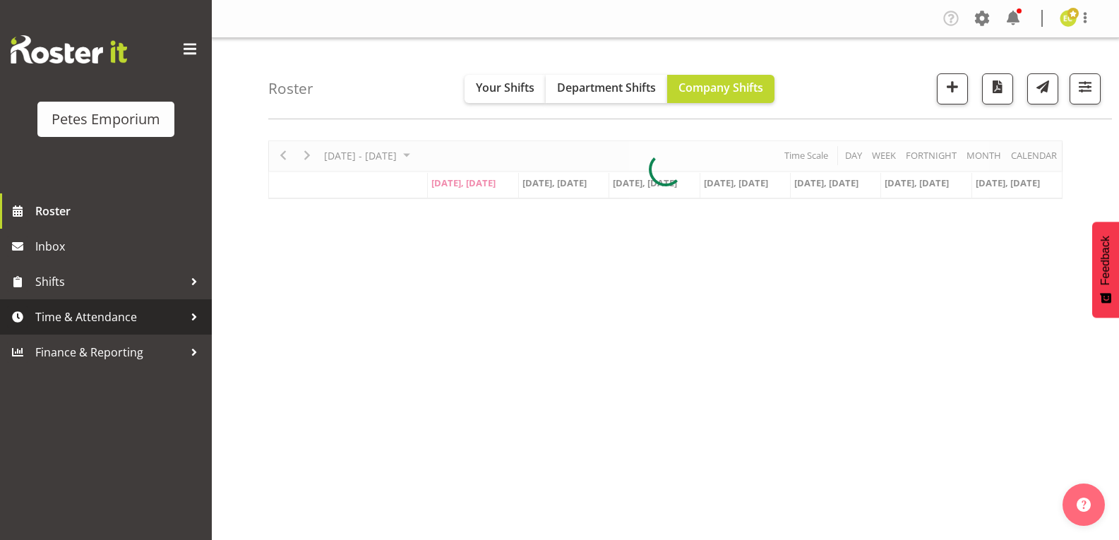
click at [78, 316] on span "Time & Attendance" at bounding box center [109, 316] width 148 height 21
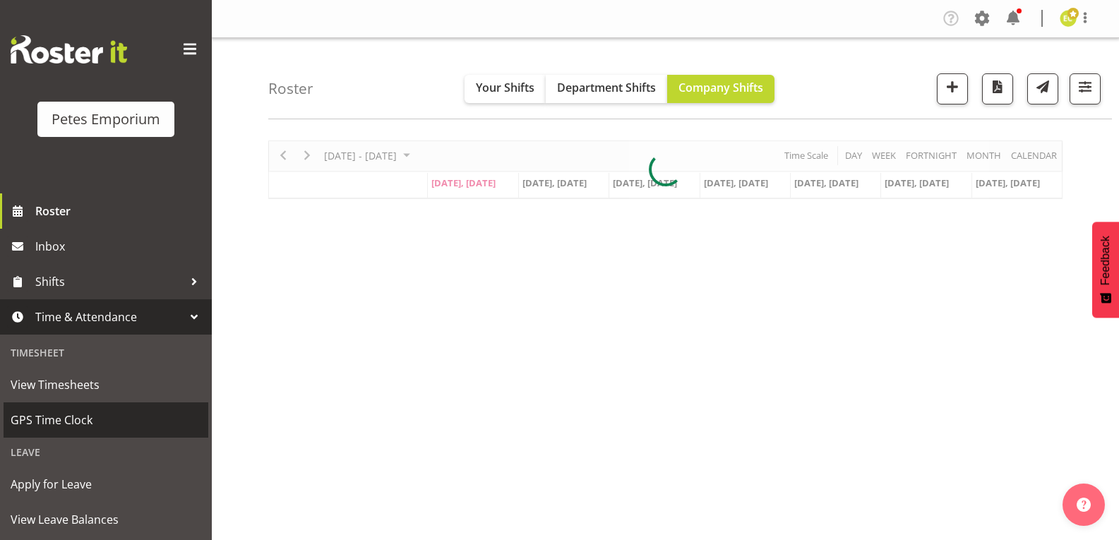
click at [73, 424] on span "GPS Time Clock" at bounding box center [106, 420] width 191 height 21
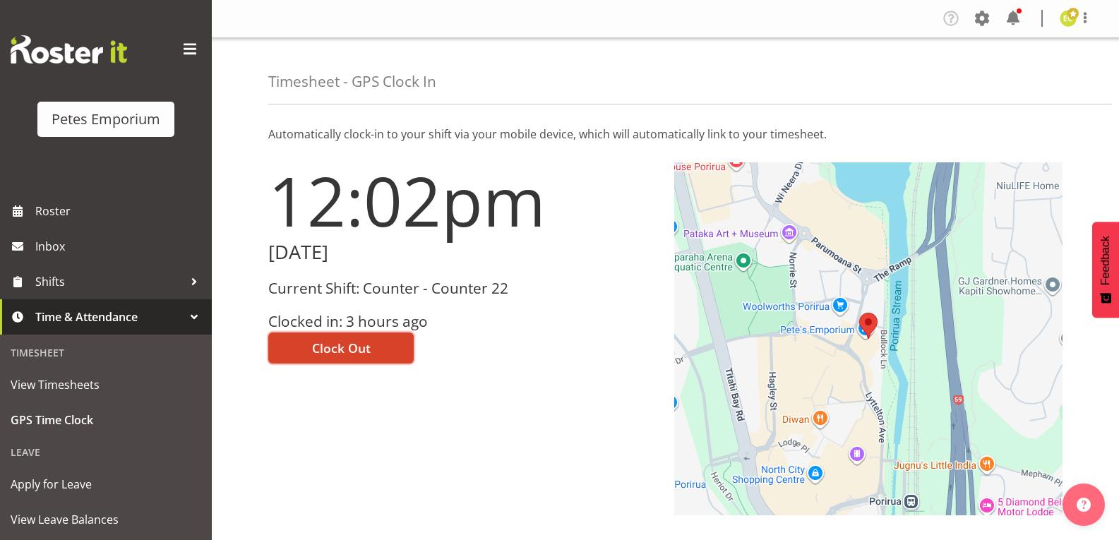
click at [352, 352] on span "Clock Out" at bounding box center [341, 348] width 59 height 18
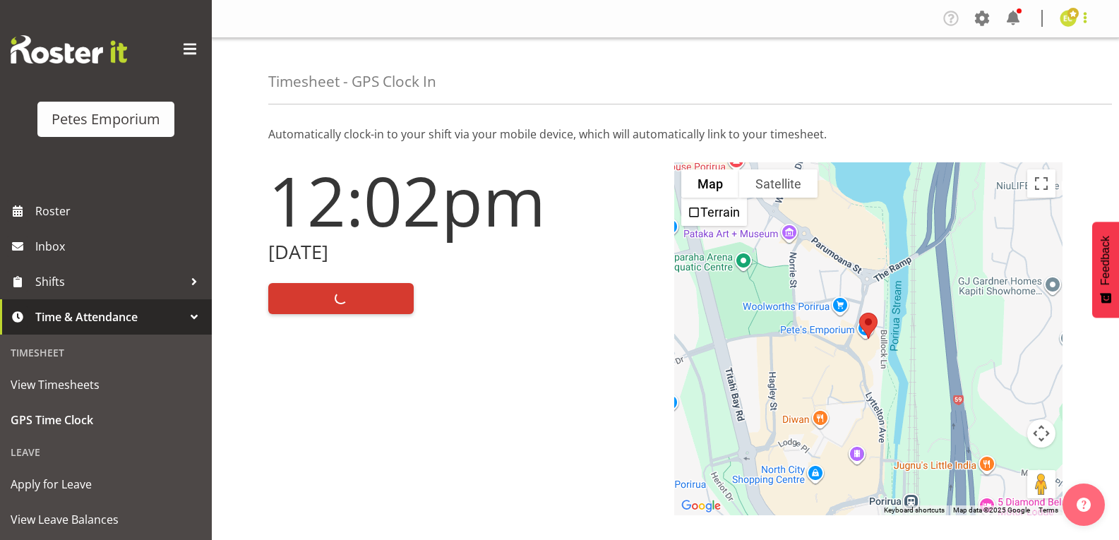
click at [1082, 19] on span at bounding box center [1085, 17] width 17 height 17
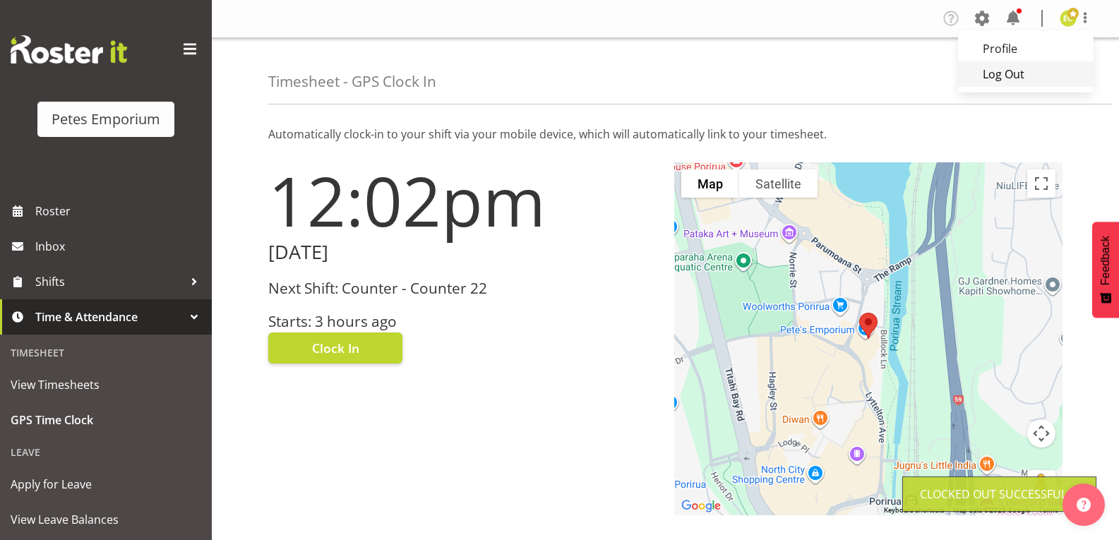
click at [1024, 84] on link "Log Out" at bounding box center [1026, 73] width 136 height 25
